Goal: Task Accomplishment & Management: Manage account settings

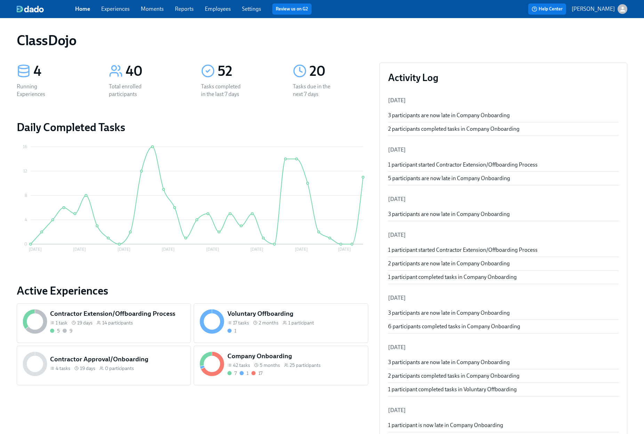
click at [111, 10] on link "Experiences" at bounding box center [115, 9] width 29 height 7
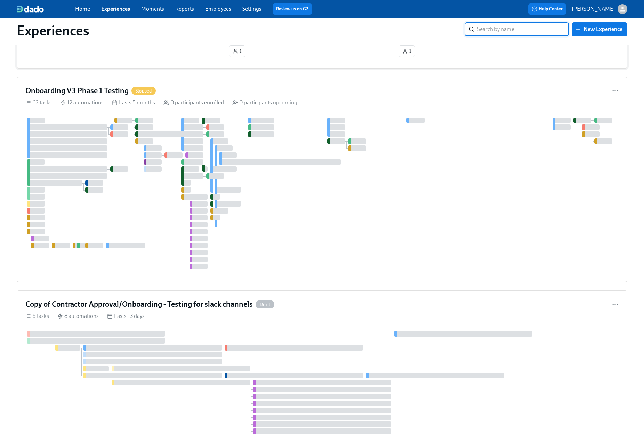
scroll to position [501, 0]
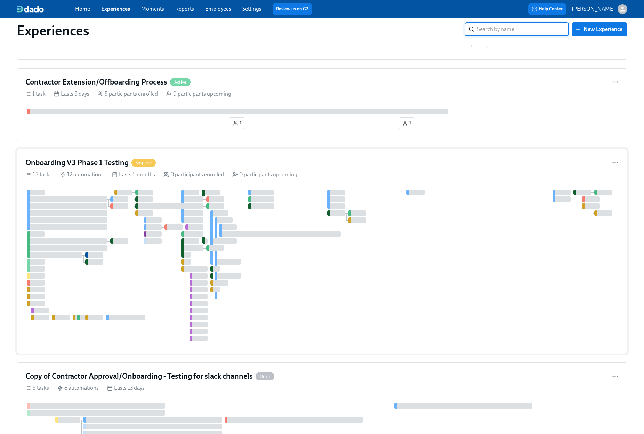
click at [335, 162] on div "Onboarding V3 Phase 1 Testing Stopped" at bounding box center [321, 163] width 593 height 10
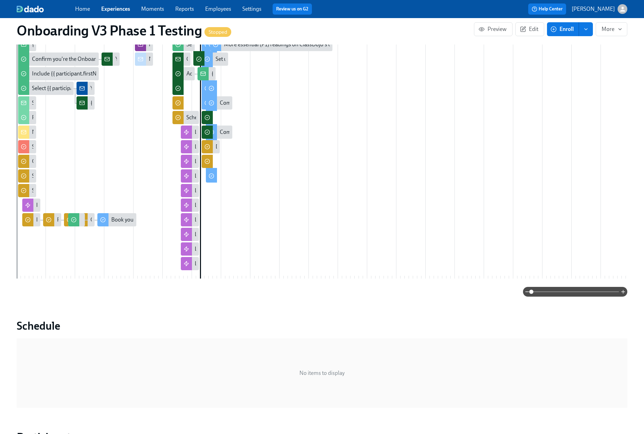
scroll to position [336, 0]
click at [121, 12] on span "Experiences" at bounding box center [115, 9] width 29 height 8
click at [124, 9] on link "Experiences" at bounding box center [115, 9] width 29 height 7
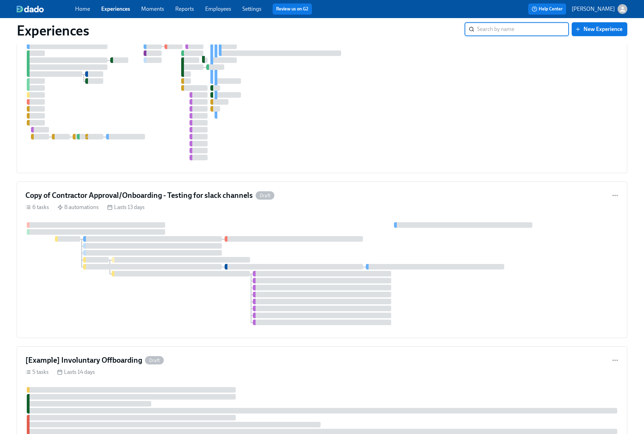
scroll to position [811, 0]
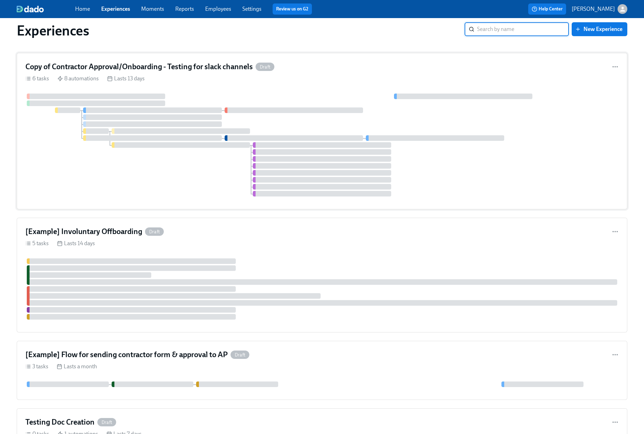
click at [352, 72] on div "Copy of Contractor Approval/Onboarding - Testing for slack channels Draft" at bounding box center [321, 67] width 593 height 10
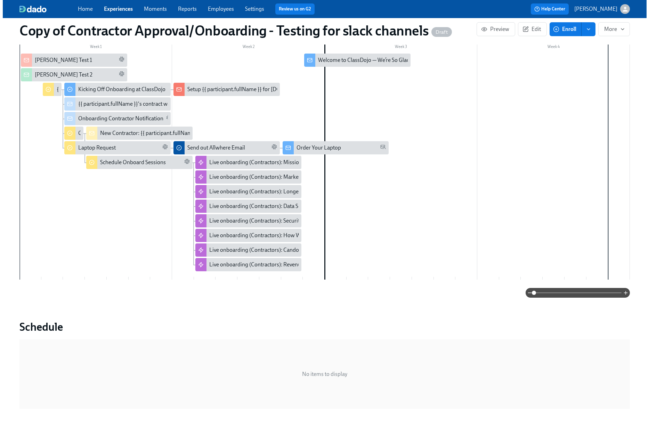
scroll to position [93, 0]
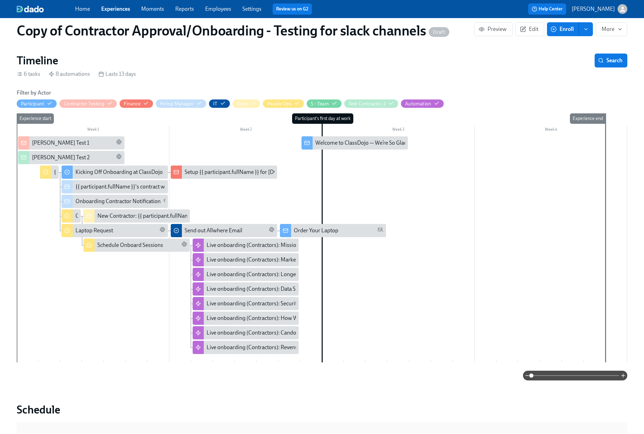
click at [66, 144] on div "[PERSON_NAME] Test 1" at bounding box center [77, 143] width 90 height 8
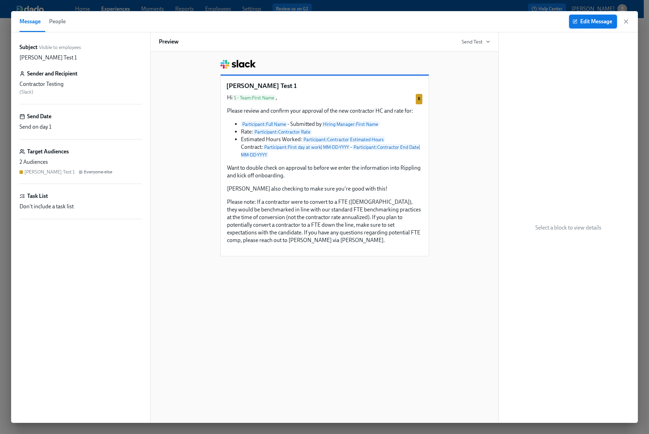
click at [589, 24] on span "Edit Message" at bounding box center [593, 21] width 38 height 7
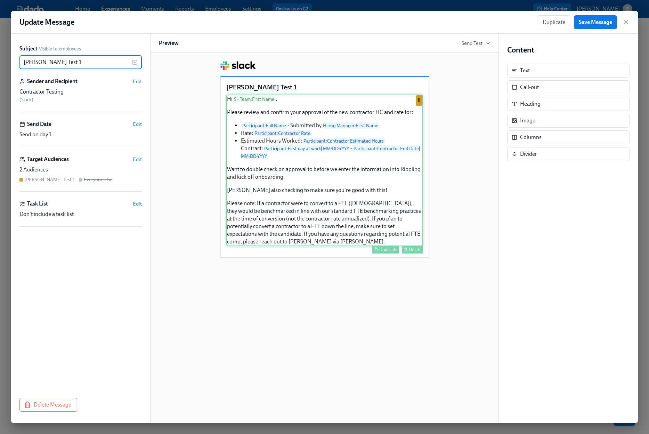
click at [360, 214] on div "Hi S - Team : First Name , Please review and confirm your approval of the new c…" at bounding box center [324, 171] width 197 height 152
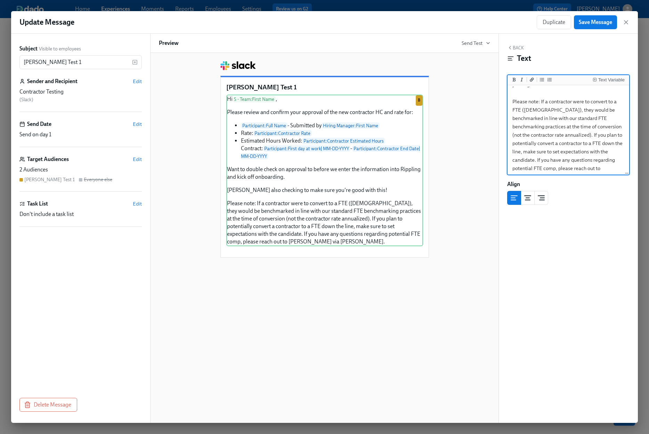
scroll to position [177, 0]
drag, startPoint x: 590, startPoint y: 164, endPoint x: 511, endPoint y: 94, distance: 105.5
click at [511, 94] on textarea "Hi {{ sTeam.firstName }}, Please review and confirm your approval of the new co…" at bounding box center [568, 42] width 119 height 266
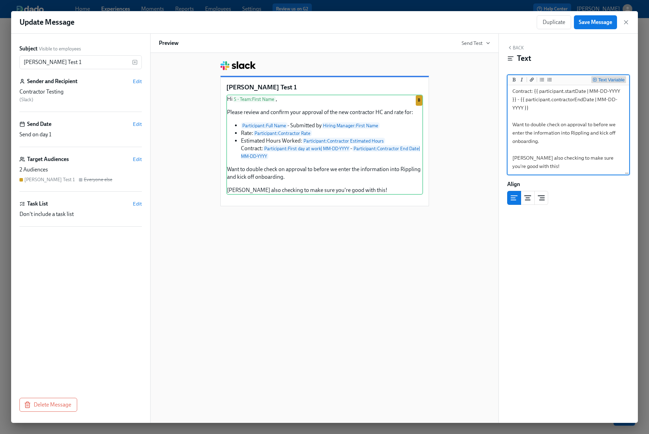
scroll to position [0, 0]
type textarea "Hi {{ sTeam.firstName }}, Please review and confirm your approval of the new co…"
click at [604, 20] on span "Save Message" at bounding box center [595, 22] width 33 height 7
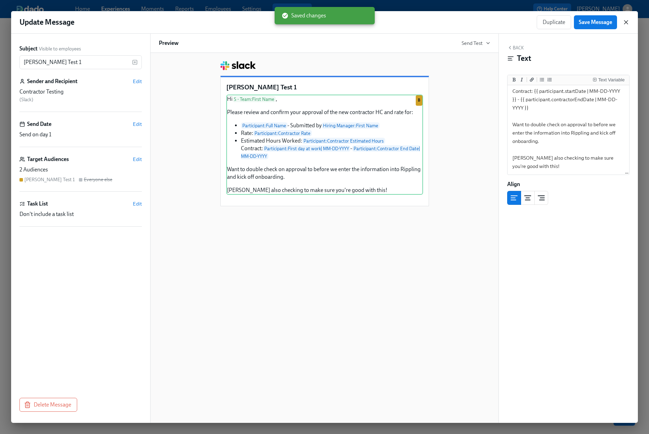
click at [627, 23] on icon "button" at bounding box center [626, 22] width 7 height 7
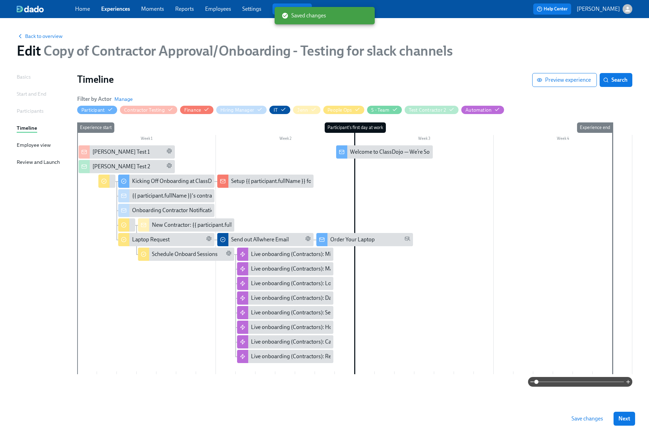
click at [591, 416] on span "Save changes" at bounding box center [588, 418] width 32 height 7
click at [152, 168] on div "[PERSON_NAME] Test 2" at bounding box center [133, 167] width 80 height 8
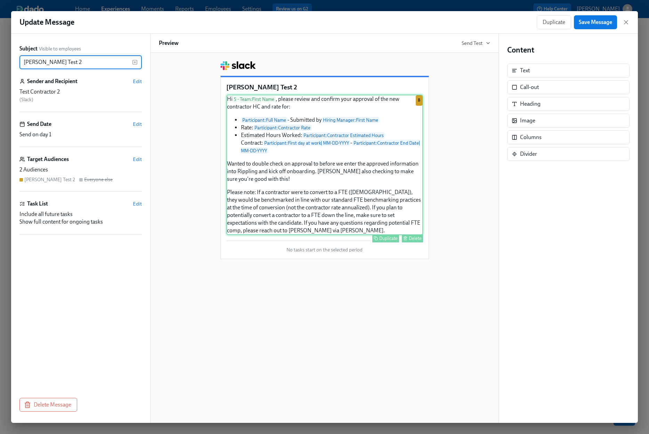
click at [282, 187] on div "Hi S - Team : First Name , please review and confirm your approval of the new c…" at bounding box center [324, 165] width 197 height 140
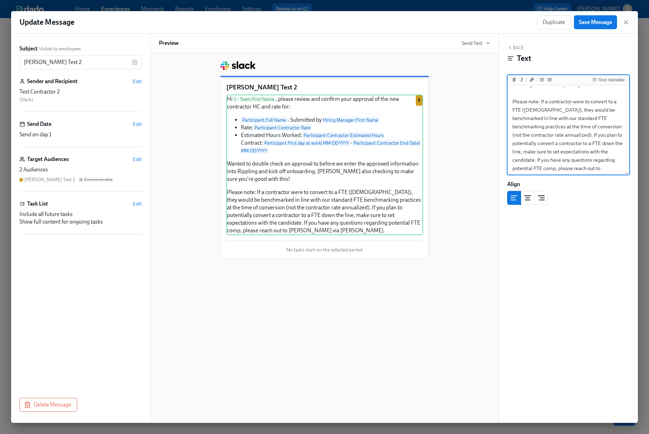
scroll to position [142, 0]
drag, startPoint x: 589, startPoint y: 160, endPoint x: 508, endPoint y: 103, distance: 98.5
click at [508, 103] on div "Hi {{ sTeam.firstName }}, please review and confirm your approval of the new co…" at bounding box center [569, 130] width 122 height 90
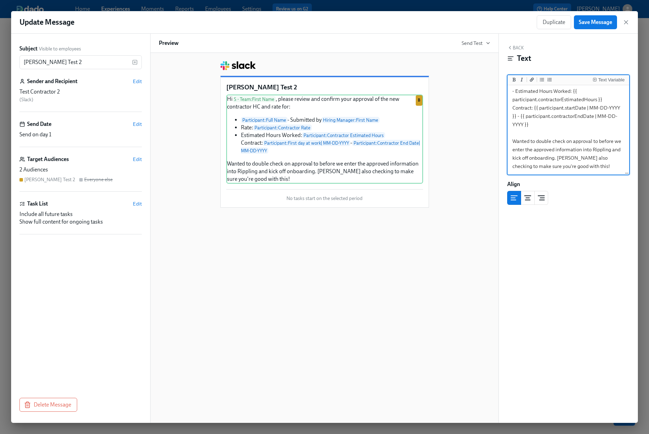
scroll to position [62, 0]
type textarea "Hi {{ sTeam.firstName }}, please review and confirm your approval of the new co…"
click at [593, 23] on span "Save Message" at bounding box center [595, 22] width 33 height 7
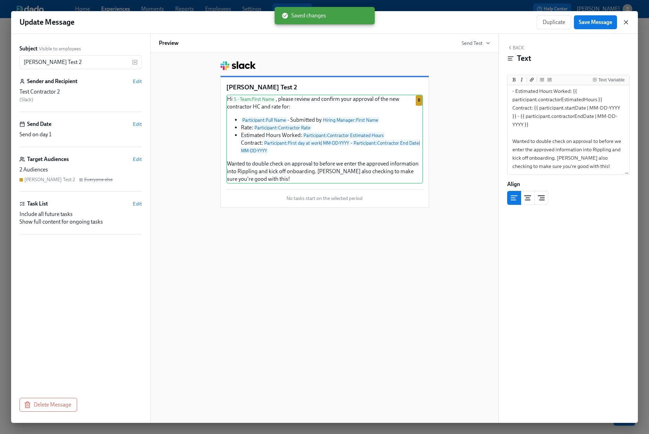
click at [625, 24] on icon "button" at bounding box center [626, 22] width 3 height 3
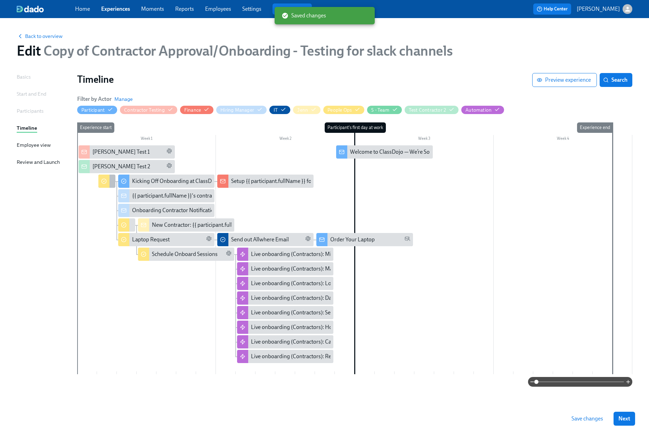
click at [110, 185] on div "{{ participant.fullName }} Approval" at bounding box center [106, 181] width 17 height 13
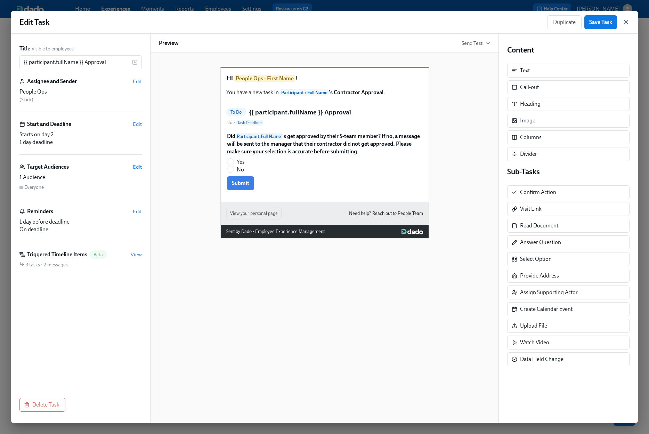
click at [626, 21] on icon "button" at bounding box center [626, 22] width 7 height 7
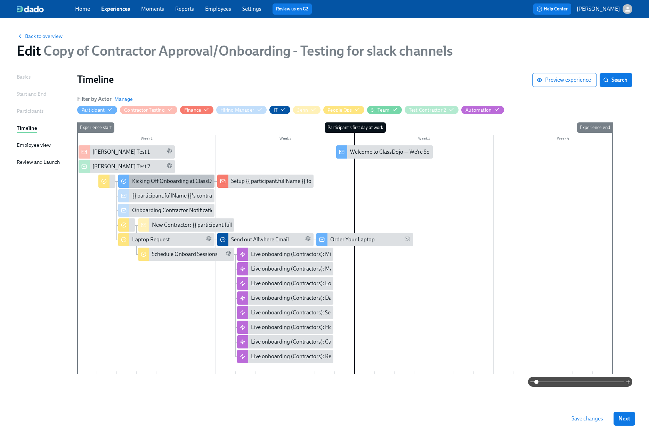
click at [183, 184] on div "Kicking Off Onboarding at ClassDojo" at bounding box center [175, 181] width 87 height 8
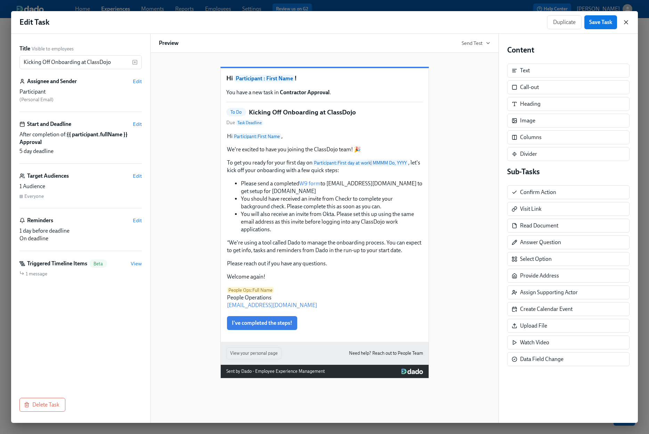
click at [626, 22] on icon "button" at bounding box center [626, 22] width 3 height 3
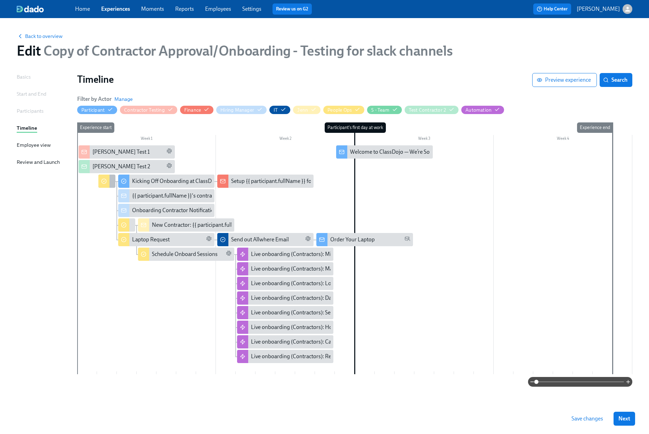
click at [104, 183] on icon at bounding box center [104, 181] width 6 height 6
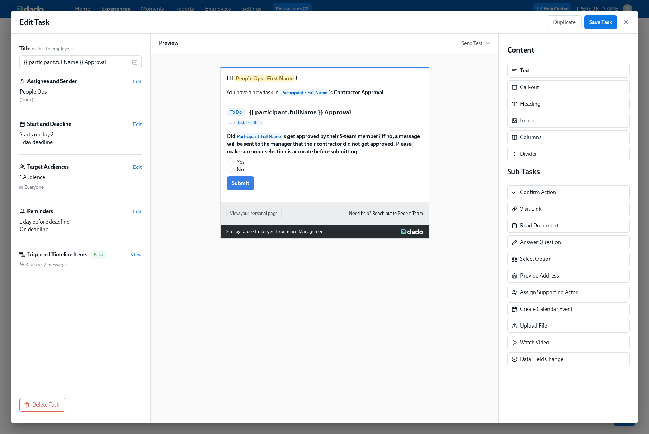
click at [626, 20] on icon "button" at bounding box center [626, 22] width 7 height 7
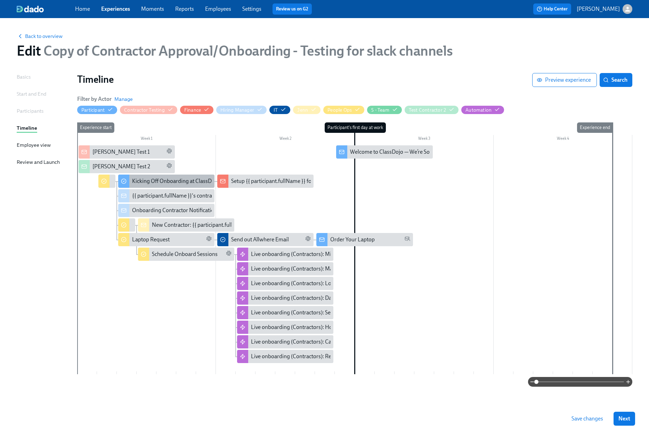
click at [175, 177] on div "Kicking Off Onboarding at ClassDojo" at bounding box center [166, 181] width 96 height 13
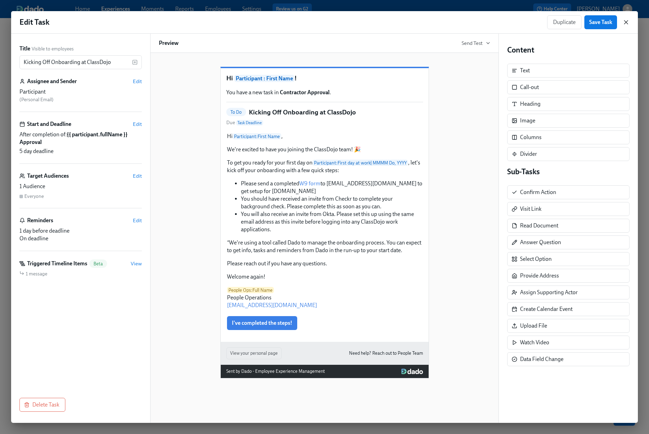
click at [628, 24] on icon "button" at bounding box center [626, 22] width 7 height 7
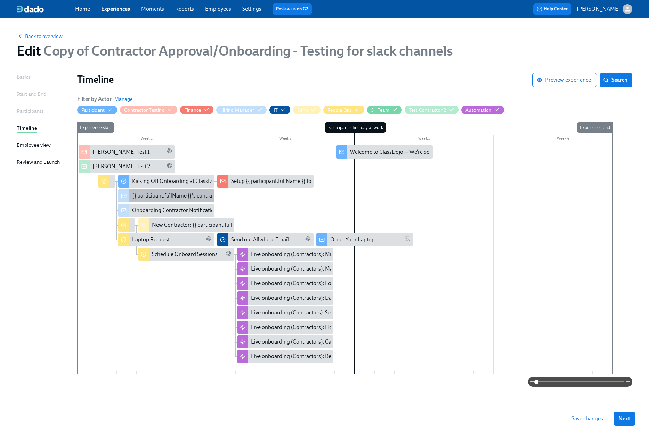
click at [167, 197] on div "{{ participant.fullName }}'s contract was not approved" at bounding box center [195, 196] width 127 height 8
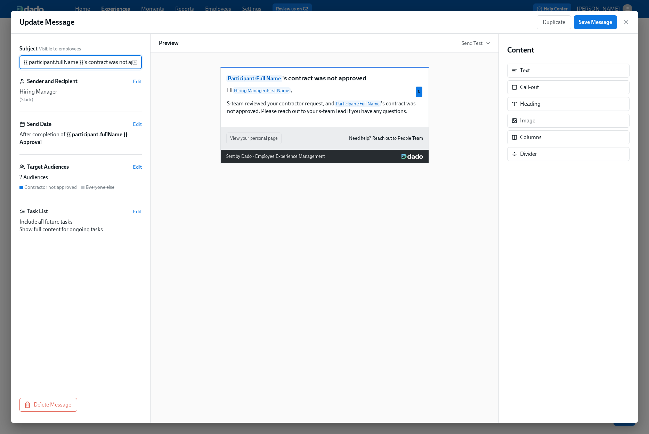
scroll to position [0, 19]
click at [627, 24] on icon "button" at bounding box center [626, 22] width 7 height 7
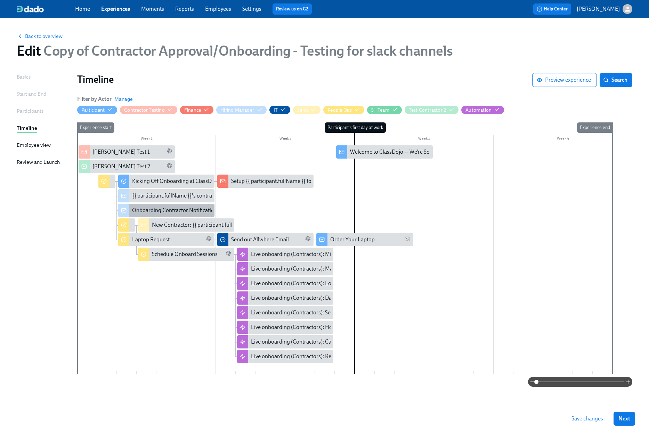
click at [157, 208] on div "Onboarding Contractor Notification" at bounding box center [174, 211] width 85 height 8
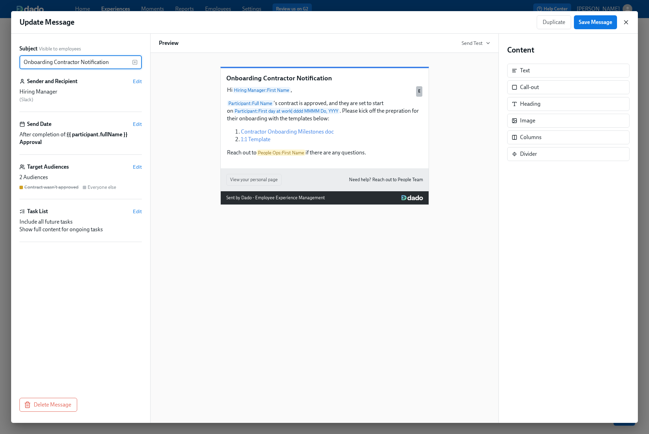
click at [627, 23] on icon "button" at bounding box center [626, 22] width 7 height 7
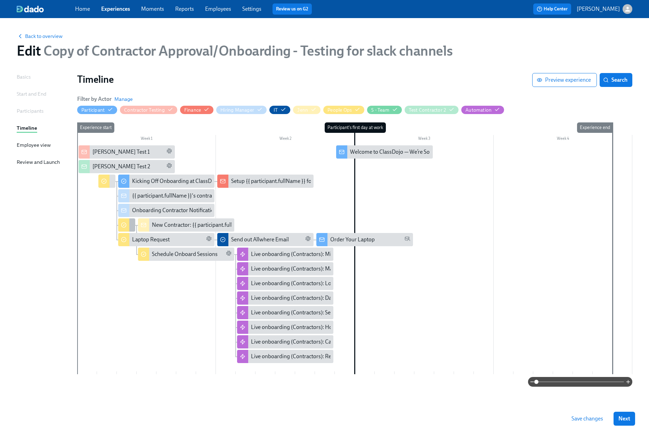
click at [131, 227] on div "Onboard {{ participant.fullName }} As a Contractor" at bounding box center [126, 224] width 17 height 13
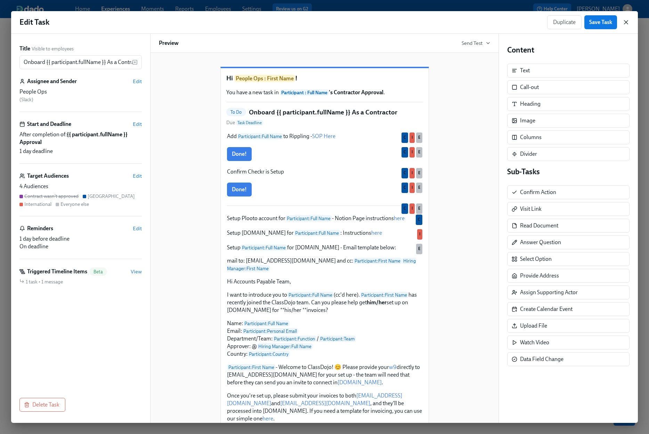
click at [627, 23] on icon "button" at bounding box center [626, 22] width 7 height 7
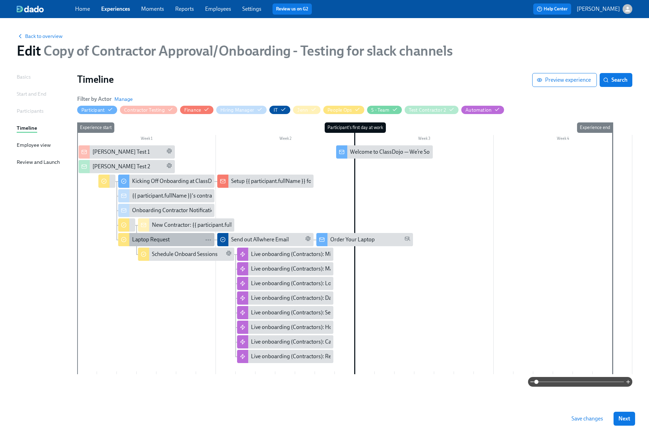
click at [174, 237] on div "Laptop Request" at bounding box center [172, 240] width 80 height 8
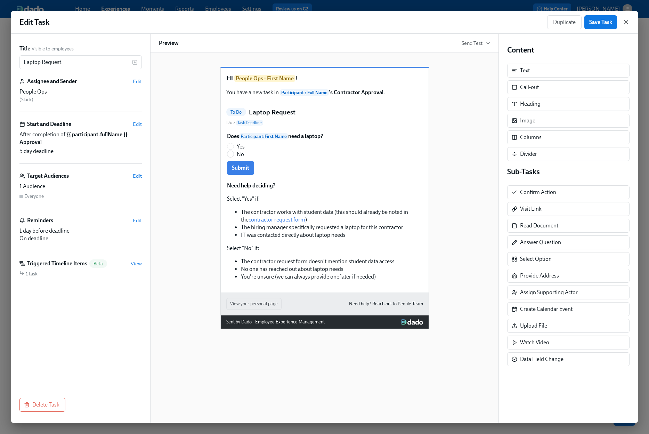
click at [626, 23] on icon "button" at bounding box center [626, 22] width 3 height 3
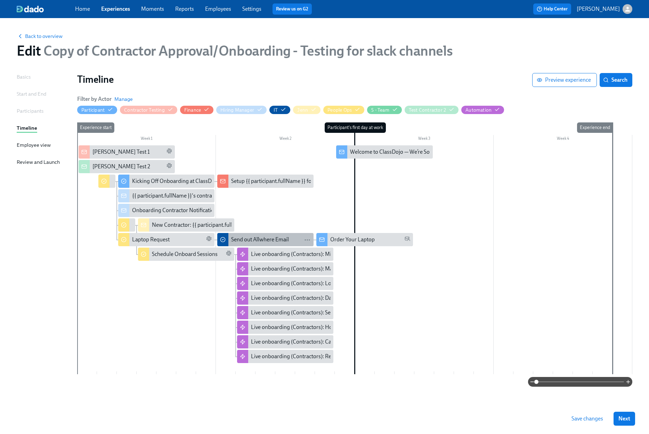
click at [254, 238] on div "Send out Allwhere Email" at bounding box center [260, 240] width 58 height 8
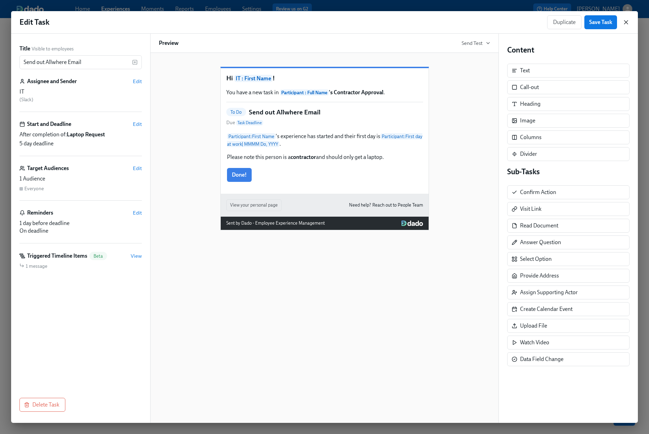
click at [626, 22] on icon "button" at bounding box center [626, 22] width 7 height 7
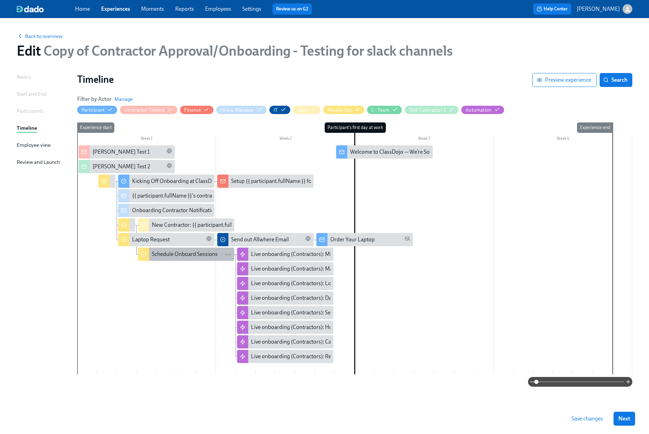
click at [169, 251] on div "Schedule Onboard Sessions" at bounding box center [185, 254] width 66 height 8
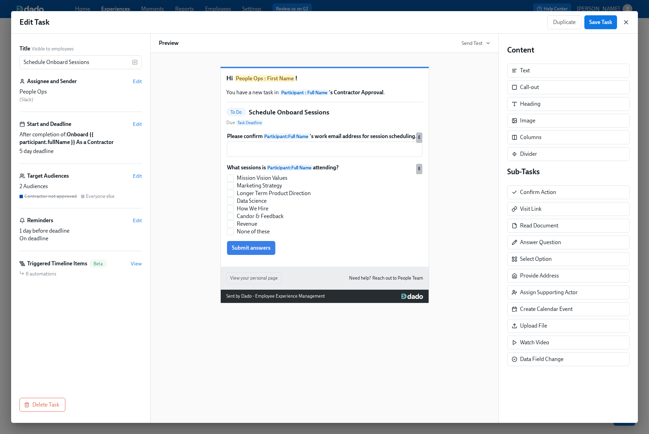
click at [627, 20] on icon "button" at bounding box center [626, 22] width 7 height 7
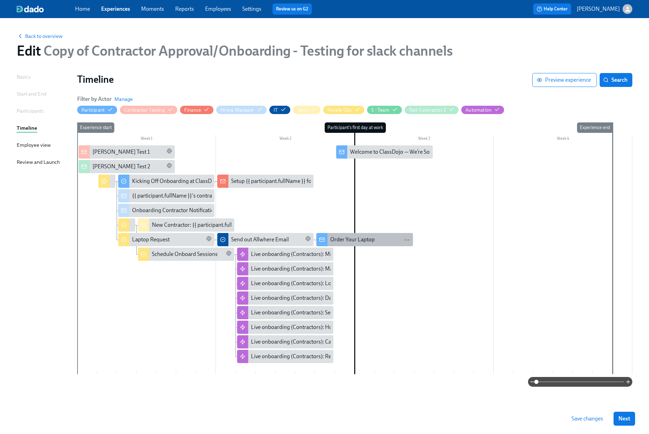
click at [366, 241] on div "Order Your Laptop" at bounding box center [352, 240] width 45 height 8
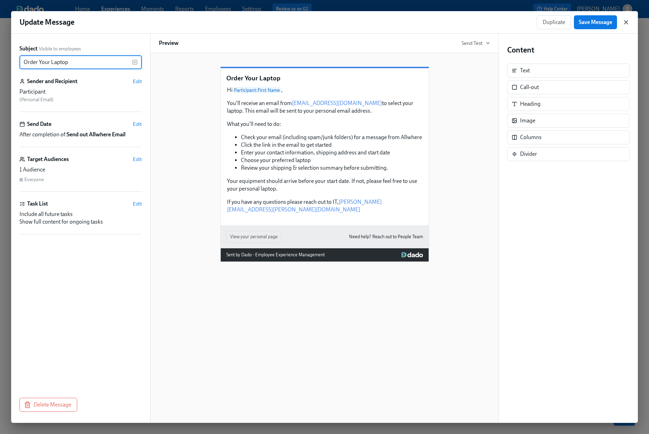
click at [626, 22] on icon "button" at bounding box center [626, 22] width 3 height 3
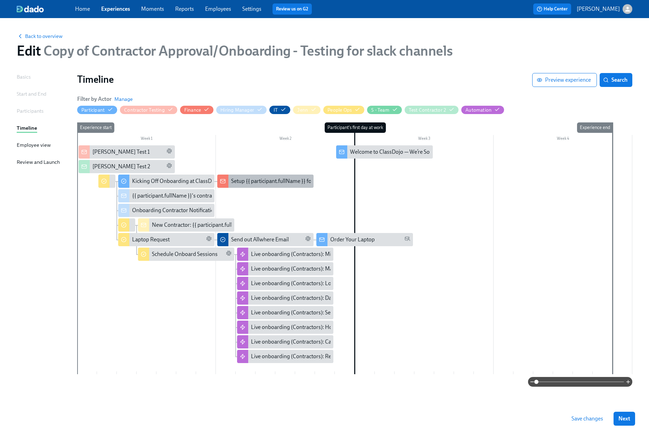
click at [268, 182] on div "Setup {{ participant.fullName }} for [DOMAIN_NAME]" at bounding box center [295, 181] width 128 height 8
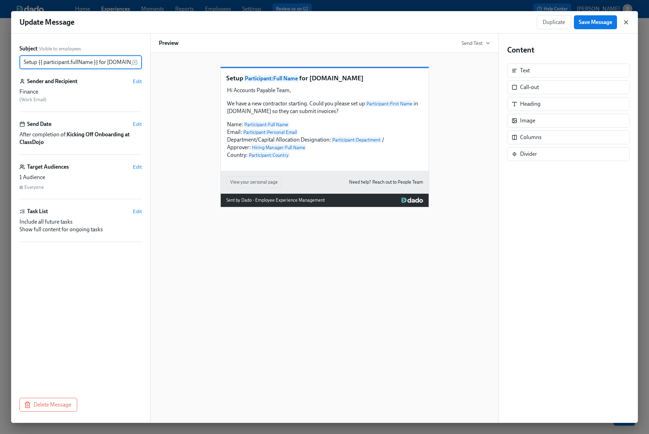
click at [629, 25] on icon "button" at bounding box center [626, 22] width 7 height 7
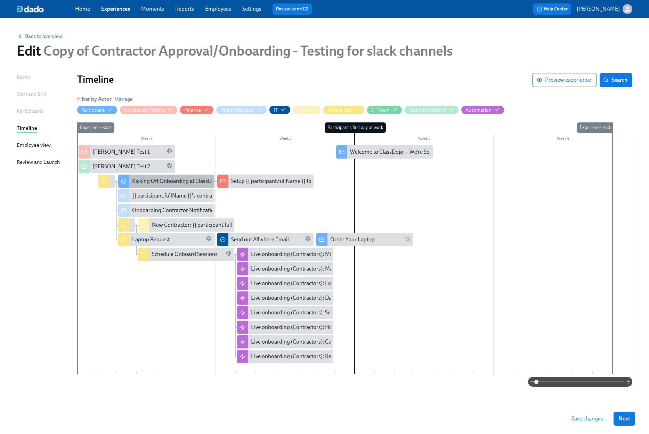
click at [153, 185] on div "Kicking Off Onboarding at ClassDojo" at bounding box center [166, 181] width 96 height 13
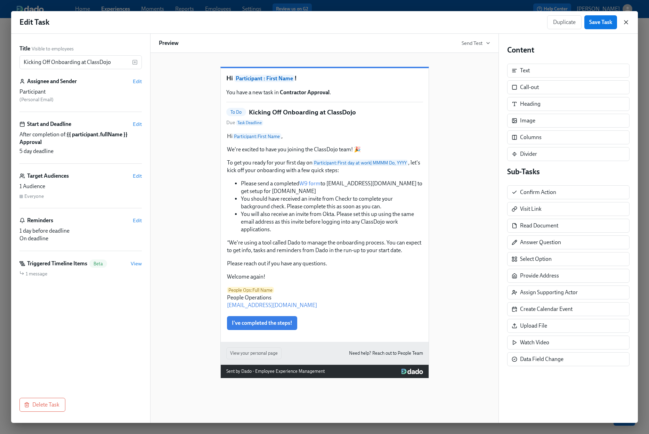
click at [626, 23] on icon "button" at bounding box center [626, 22] width 7 height 7
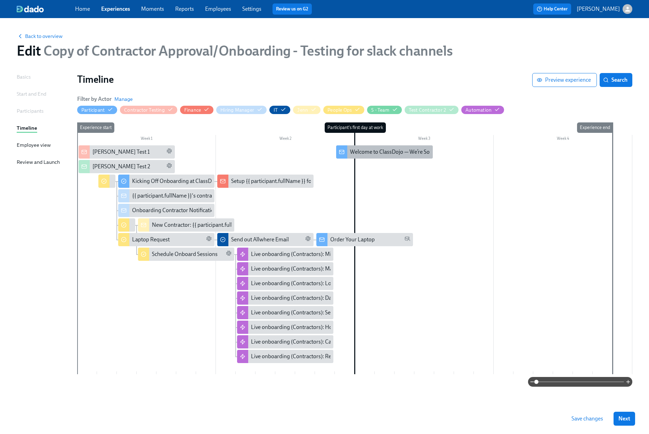
click at [385, 153] on div "Welcome to ClassDojo — We’re So Glad You’re Here!" at bounding box center [411, 152] width 122 height 8
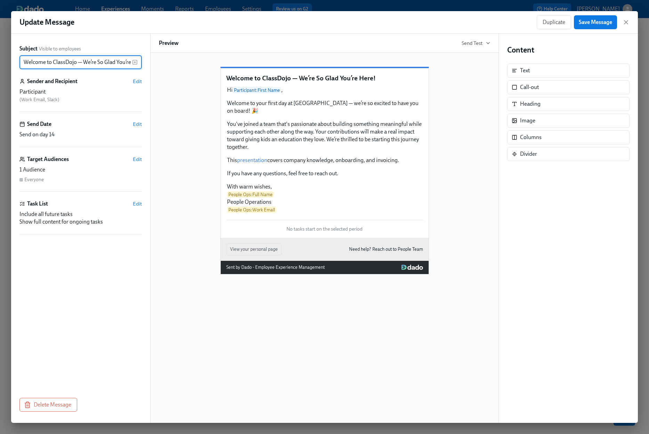
scroll to position [0, 13]
click at [628, 22] on icon "button" at bounding box center [626, 22] width 7 height 7
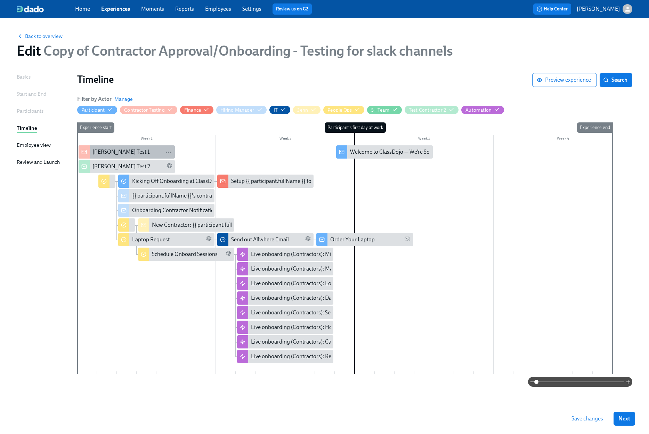
click at [117, 153] on div "[PERSON_NAME] Test 1" at bounding box center [121, 152] width 57 height 8
